Goal: Transaction & Acquisition: Purchase product/service

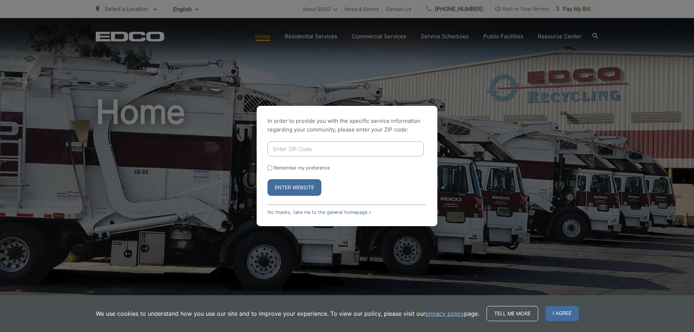
click at [281, 209] on div "In order to provide you with the specific service information regarding your co…" at bounding box center [346, 166] width 181 height 120
click at [278, 217] on div "In order to provide you with the specific service information regarding your co…" at bounding box center [346, 166] width 181 height 120
click at [278, 215] on div "In order to provide you with the specific service information regarding your co…" at bounding box center [346, 166] width 181 height 120
click at [280, 210] on link "No thanks, take me to the general homepage >" at bounding box center [319, 212] width 104 height 5
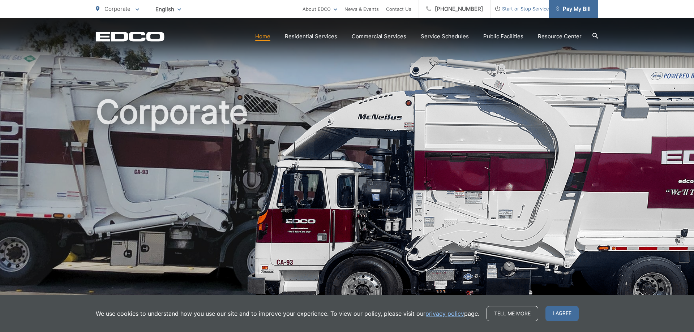
click at [571, 15] on link "Pay My Bill" at bounding box center [573, 9] width 49 height 18
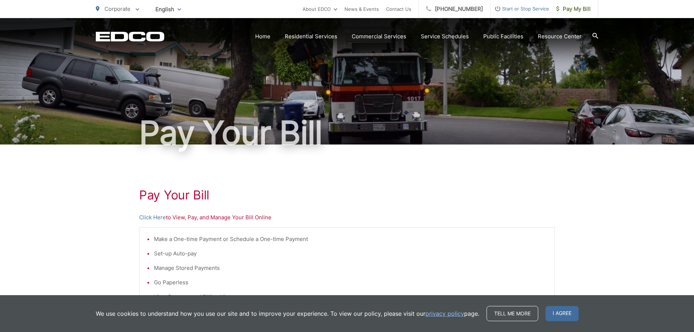
click at [155, 222] on div "Pay Your [PERSON_NAME] Here to View, Pay, and Manage Your Bill Online Make a On…" at bounding box center [346, 307] width 415 height 324
click at [155, 217] on link "Click Here" at bounding box center [152, 217] width 27 height 9
